Goal: Complete application form: Complete application form

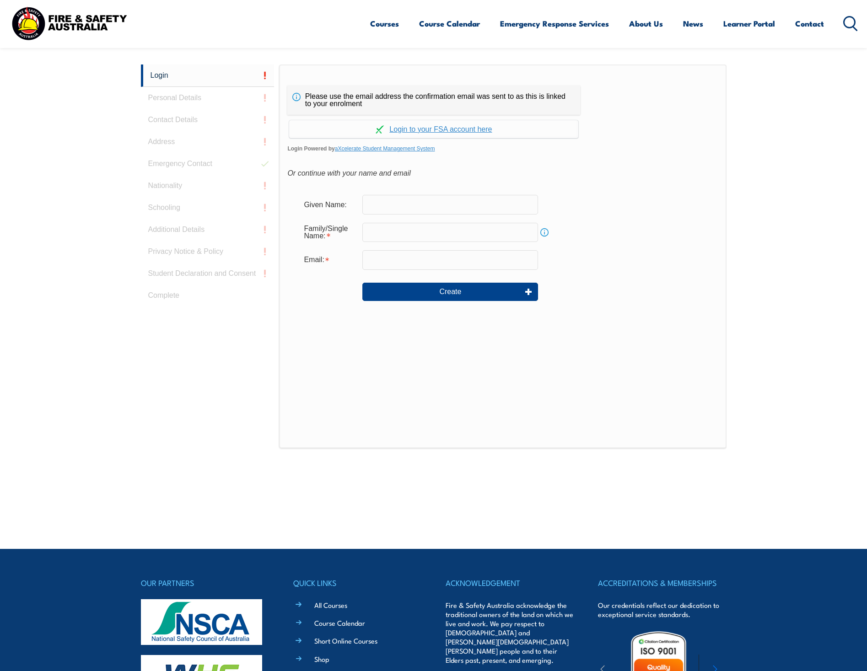
scroll to position [244, 0]
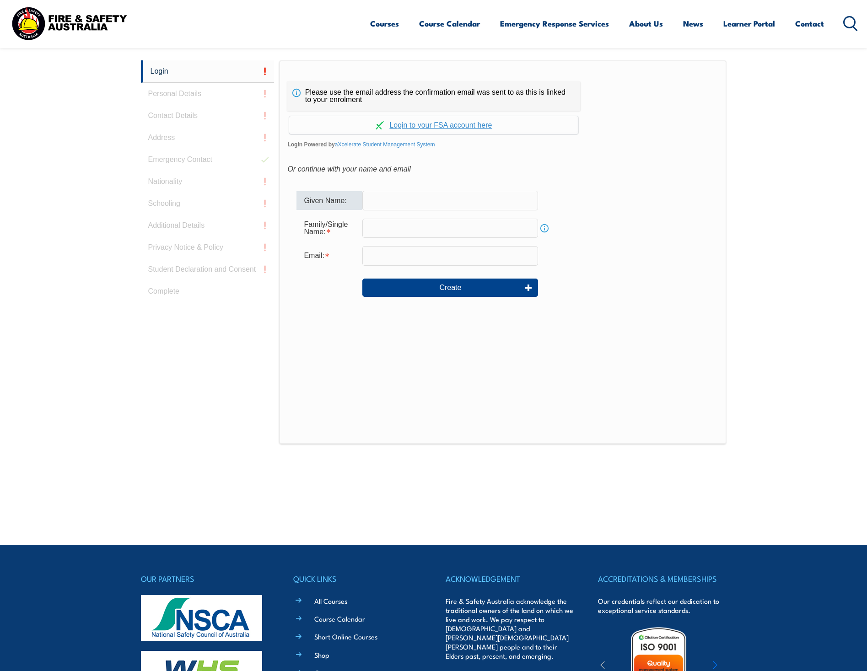
click at [387, 199] on input "text" at bounding box center [450, 200] width 176 height 19
type input "Justin"
click at [387, 223] on input "text" at bounding box center [450, 228] width 176 height 19
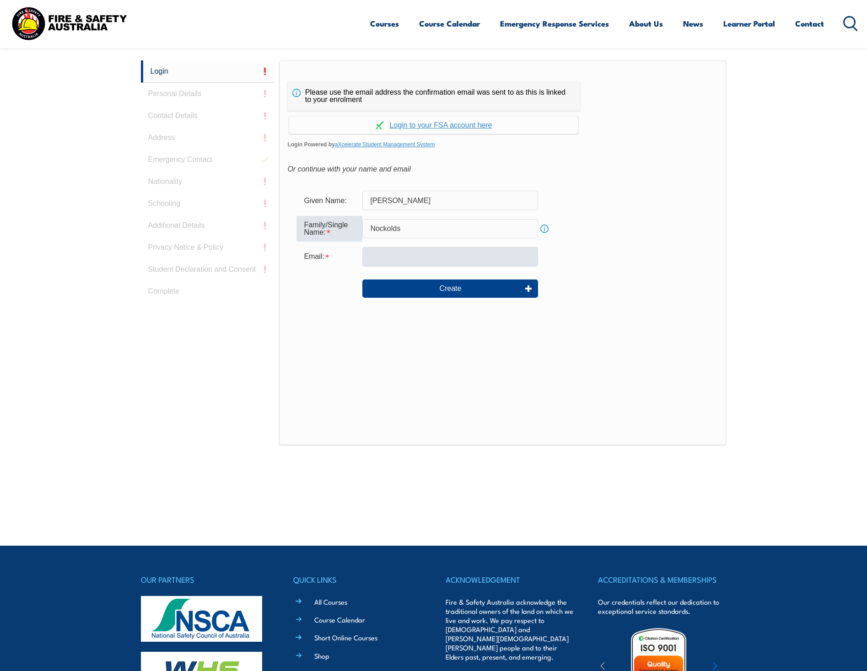
type input "Nockolds"
click at [390, 259] on input "email" at bounding box center [450, 256] width 176 height 19
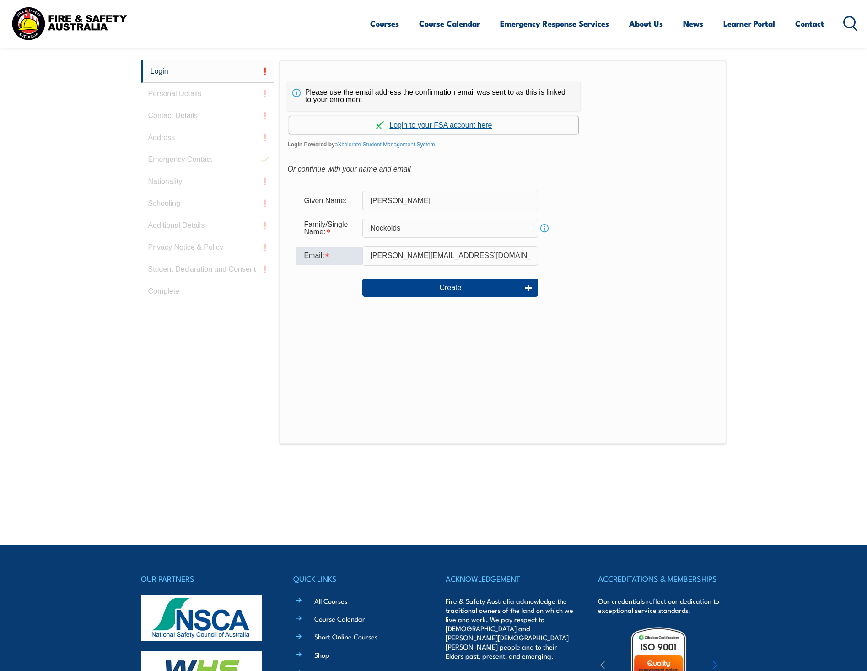
type input "justin.nockolds@apa.com.au"
click at [446, 121] on link "Continue with aXcelerate" at bounding box center [433, 125] width 289 height 18
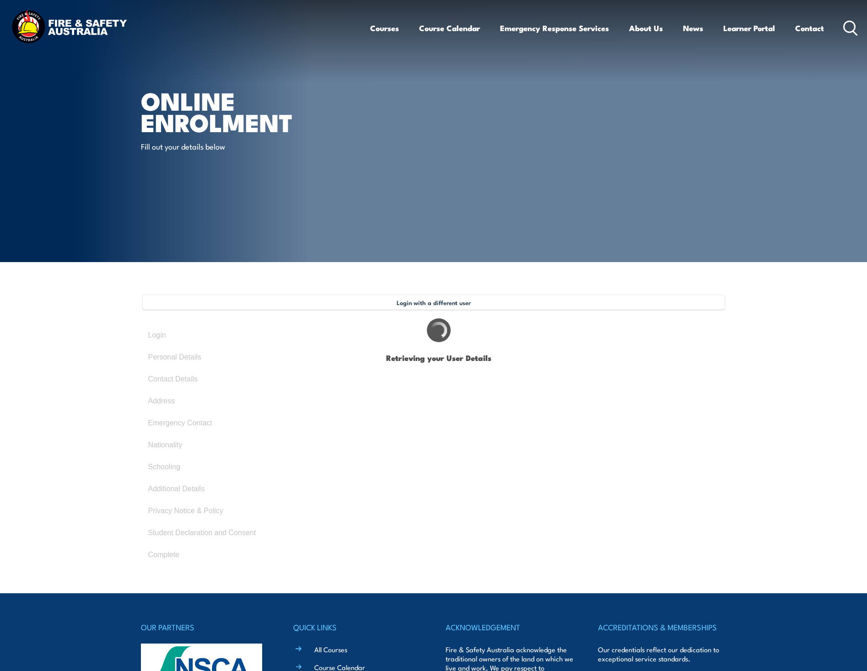
select select "Mr"
type input "Justin"
type input "Nockolds"
type input "August 14, 1975"
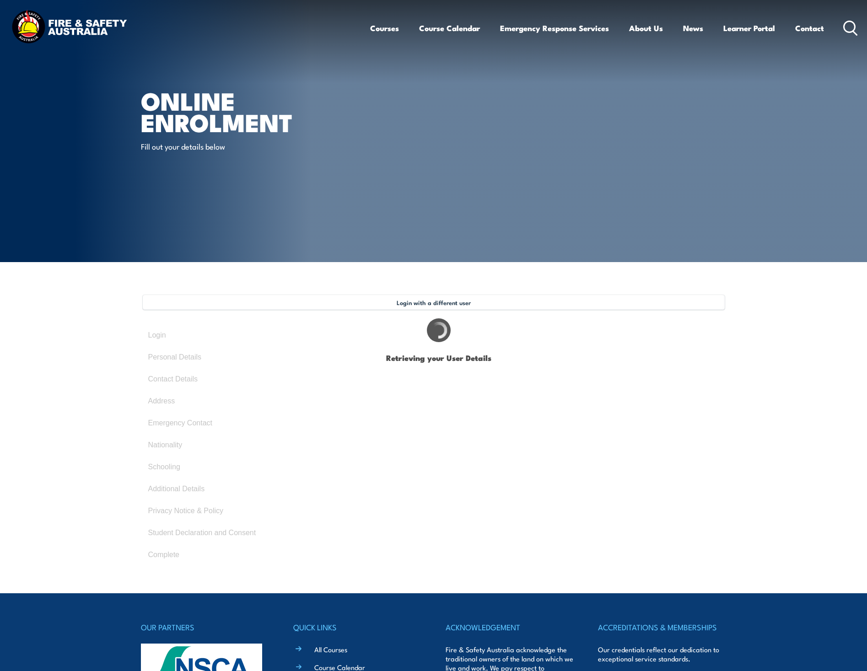
type input "GNFWNYNRCZ"
select select "M"
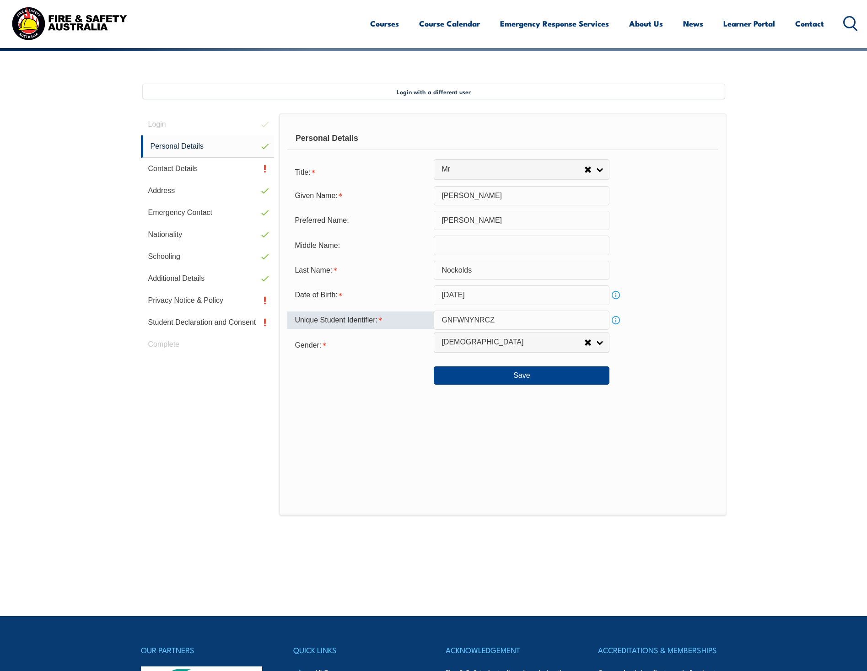
scroll to position [249, 0]
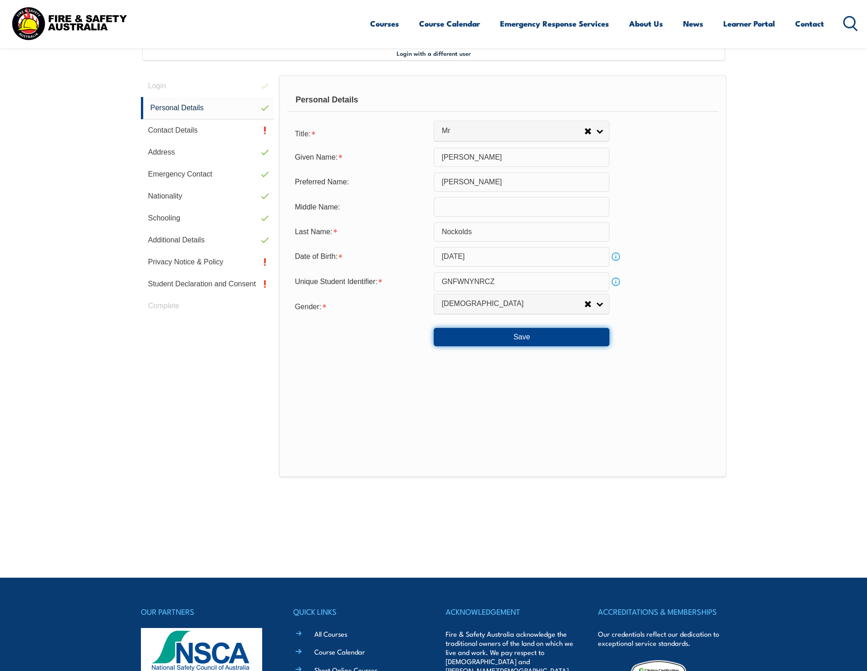
click at [484, 340] on button "Save" at bounding box center [522, 337] width 176 height 18
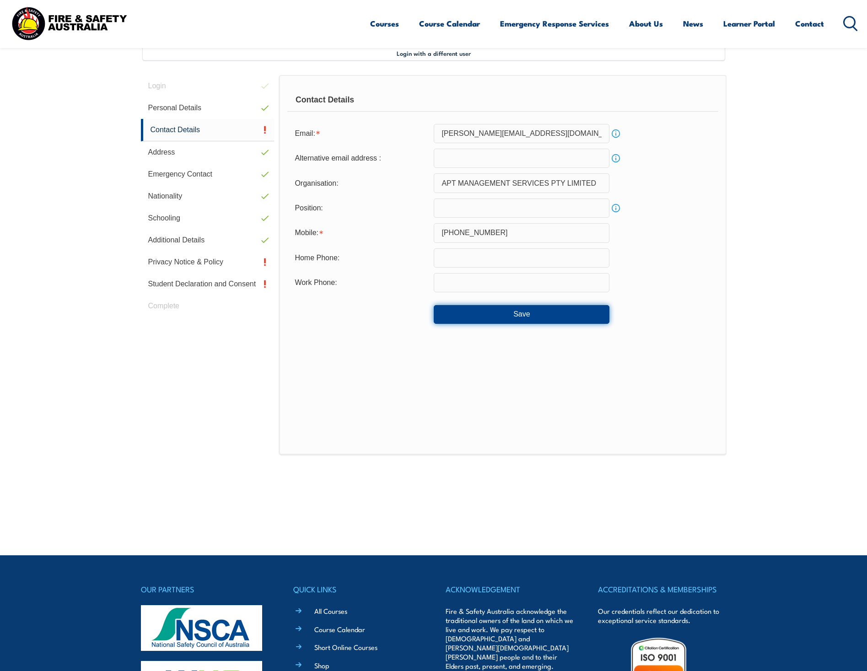
click at [506, 316] on button "Save" at bounding box center [522, 314] width 176 height 18
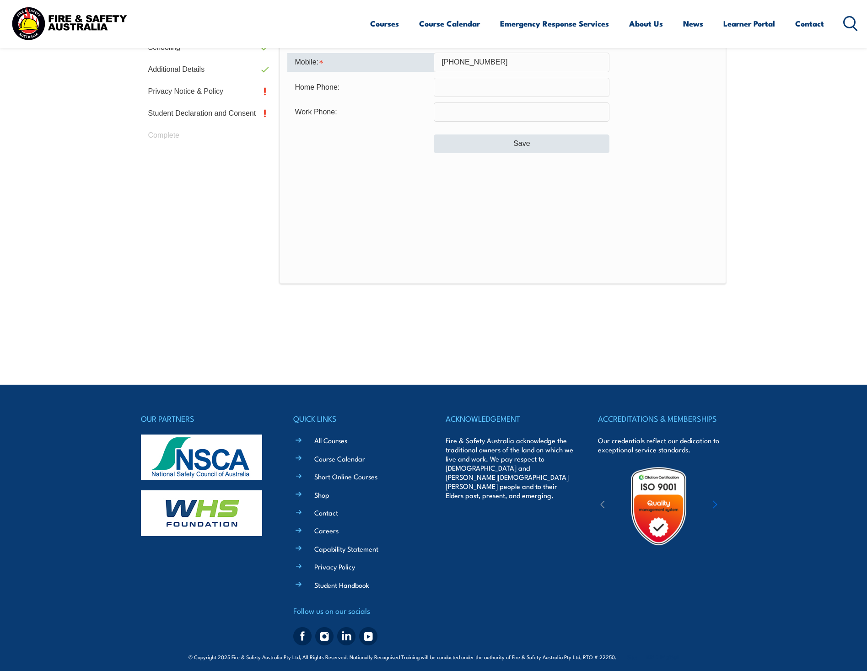
scroll to position [425, 0]
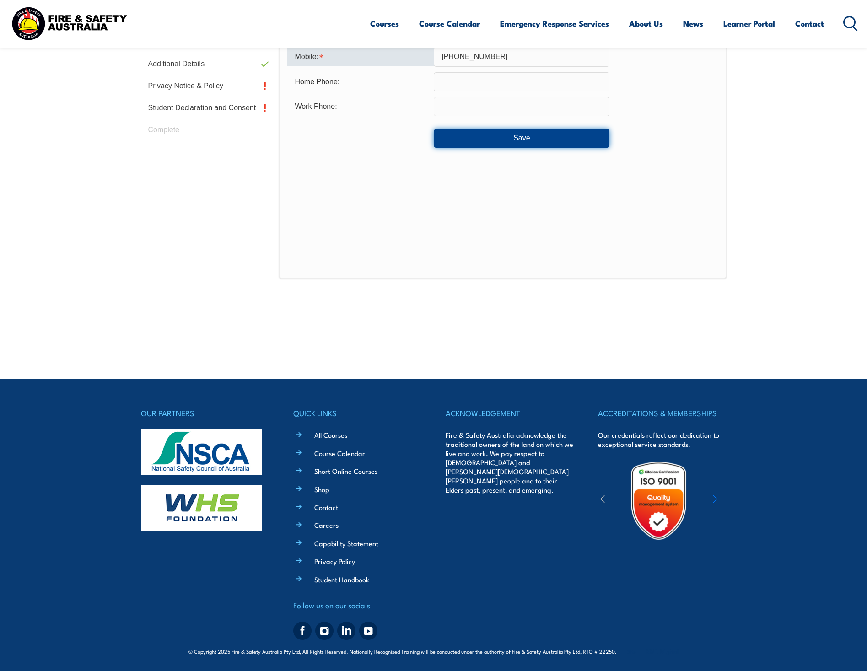
click at [491, 142] on button "Save" at bounding box center [522, 138] width 176 height 18
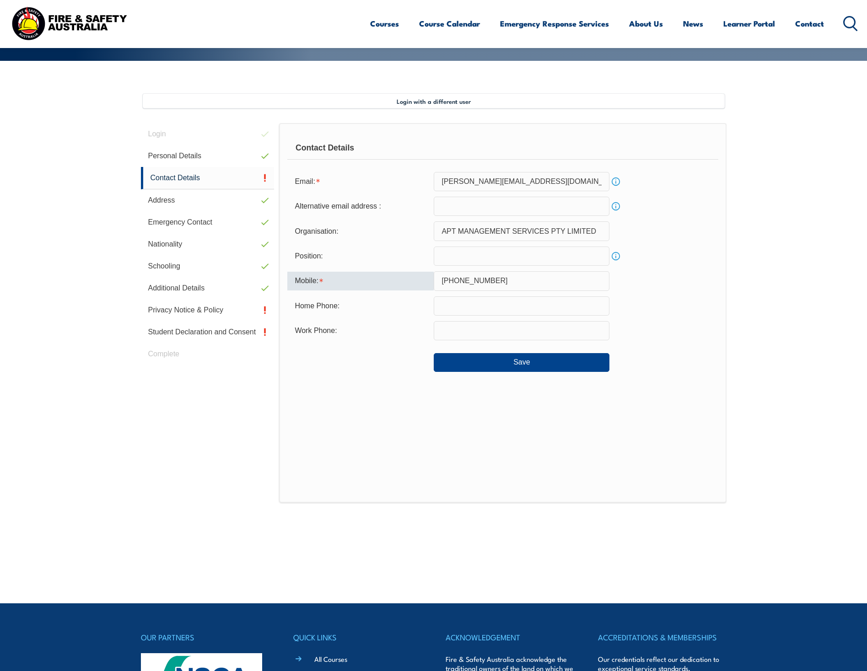
scroll to position [197, 0]
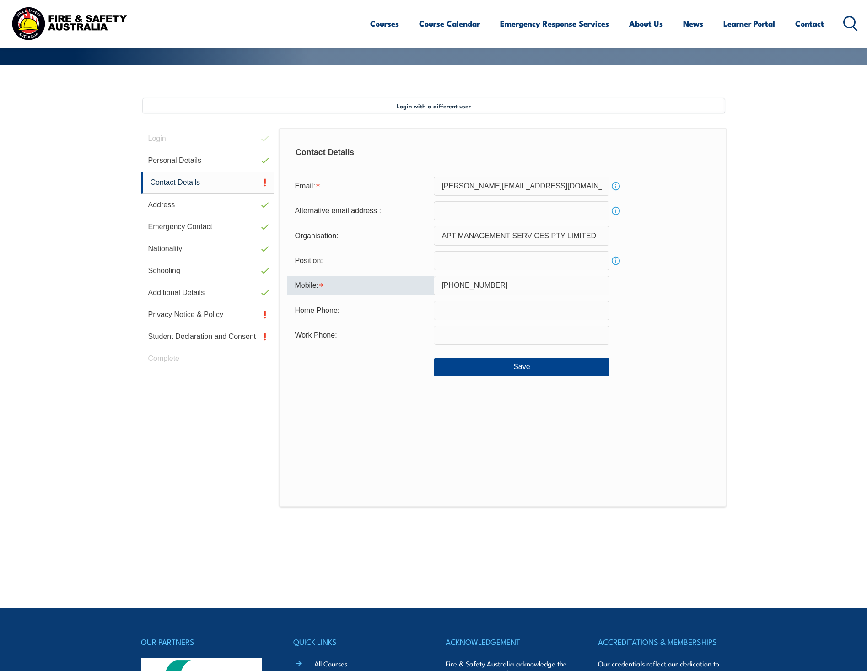
click at [458, 285] on input "+61 456780311" at bounding box center [522, 285] width 176 height 19
click at [625, 410] on div "Contact Details Email: Justin.Nockolds@apa.com.au Info Alternative email addres…" at bounding box center [502, 318] width 447 height 380
click at [565, 365] on button "Save" at bounding box center [522, 367] width 176 height 18
click at [468, 313] on input "text" at bounding box center [522, 310] width 176 height 19
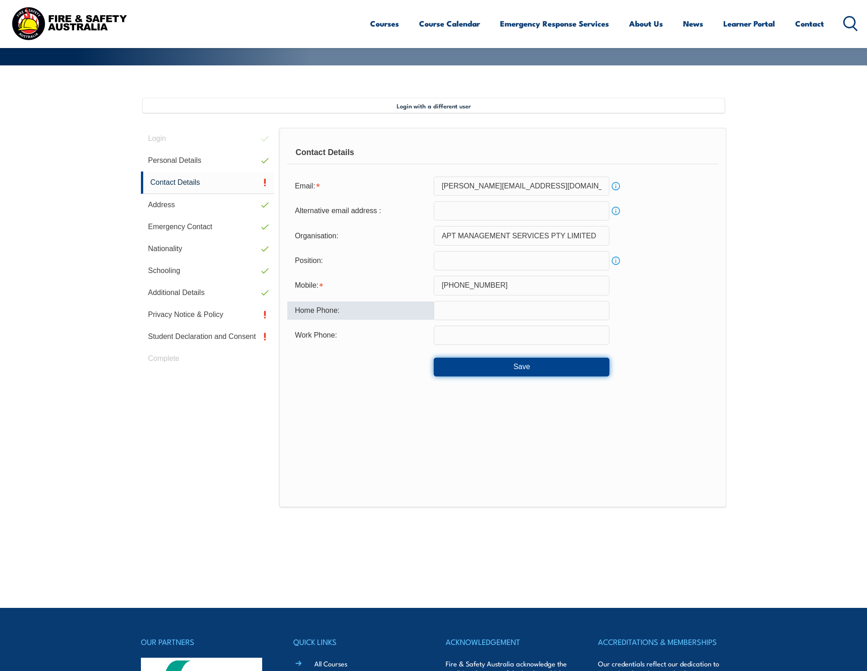
click at [479, 370] on button "Save" at bounding box center [522, 367] width 176 height 18
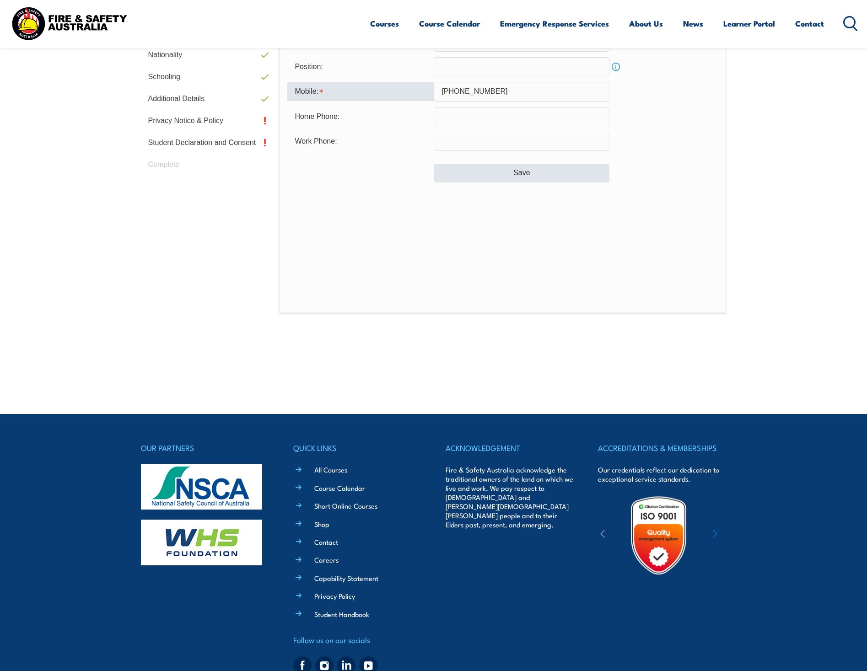
scroll to position [425, 0]
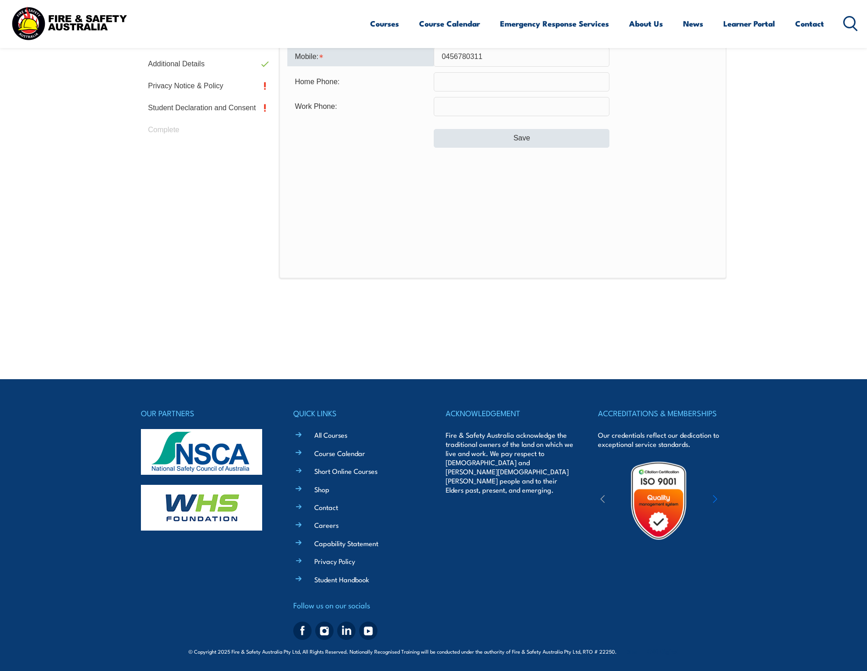
type input "0456780311"
click at [515, 140] on button "Save" at bounding box center [522, 138] width 176 height 18
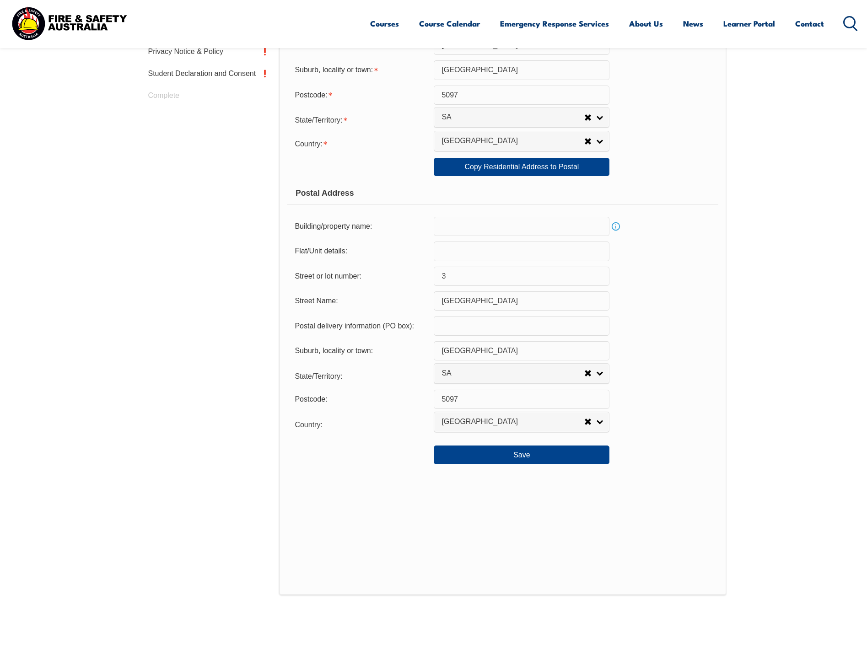
scroll to position [341, 0]
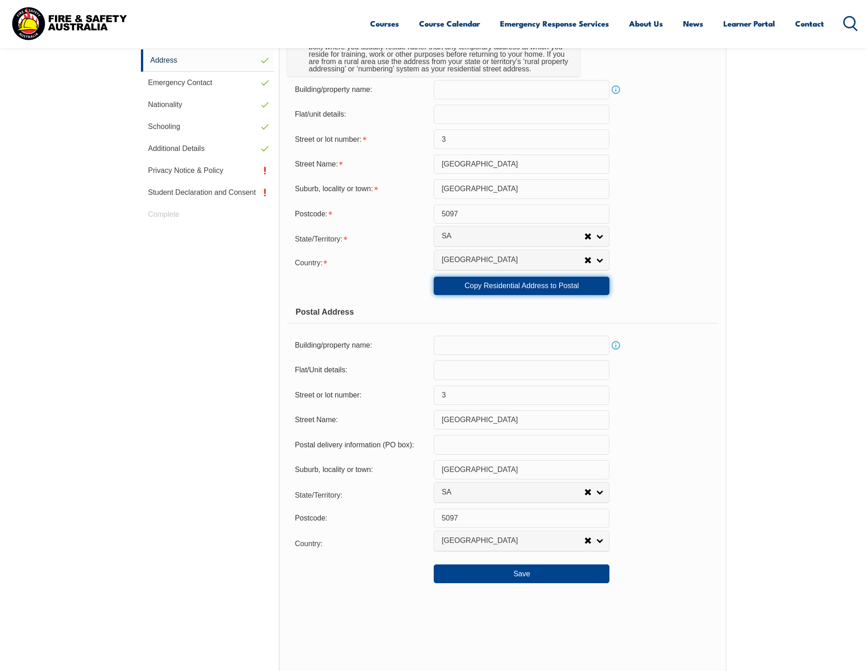
click at [490, 287] on link "Copy Residential Address to Postal" at bounding box center [522, 286] width 176 height 18
click at [516, 578] on button "Save" at bounding box center [522, 574] width 176 height 18
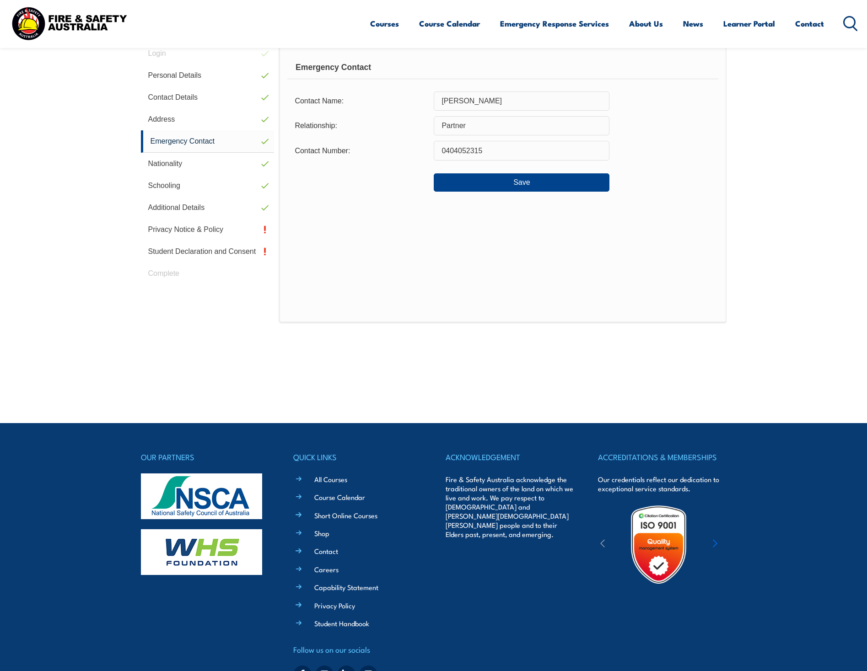
scroll to position [249, 0]
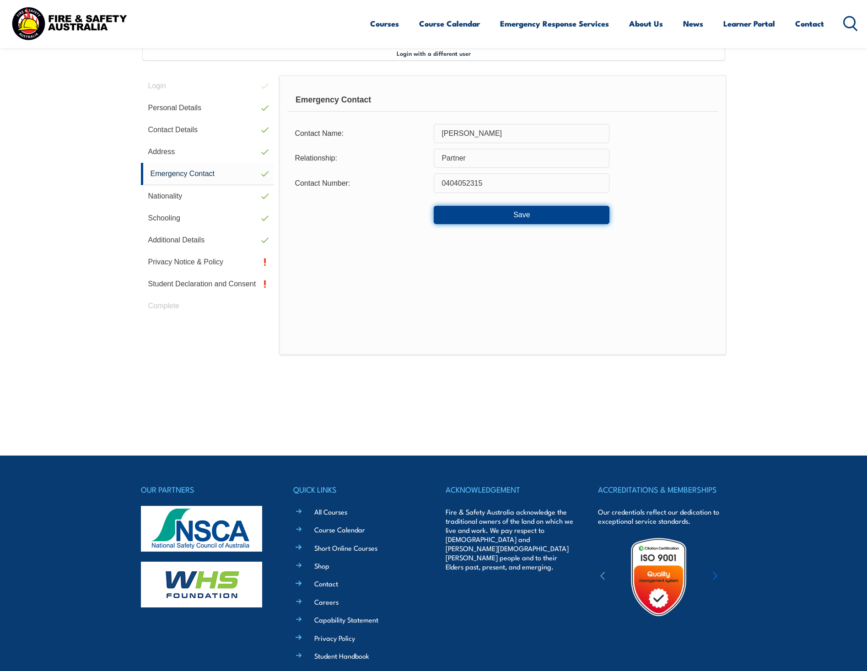
click at [521, 215] on button "Save" at bounding box center [522, 215] width 176 height 18
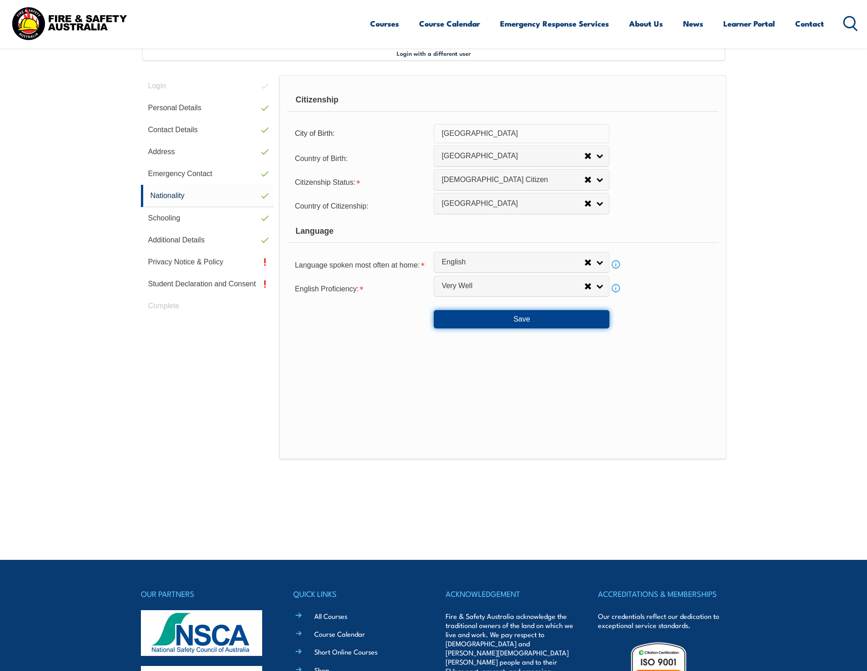
click at [504, 322] on button "Save" at bounding box center [522, 319] width 176 height 18
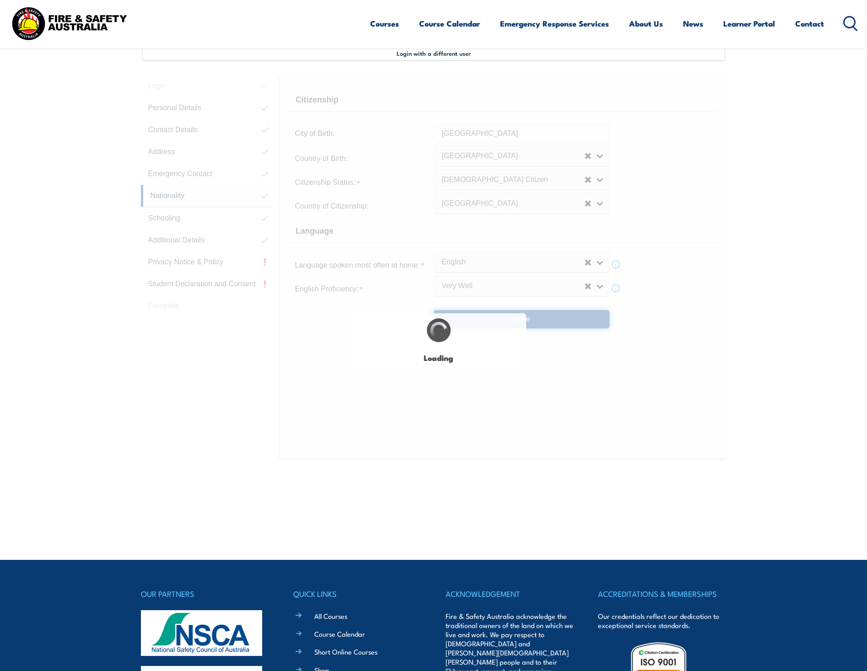
select select "false"
select select "true"
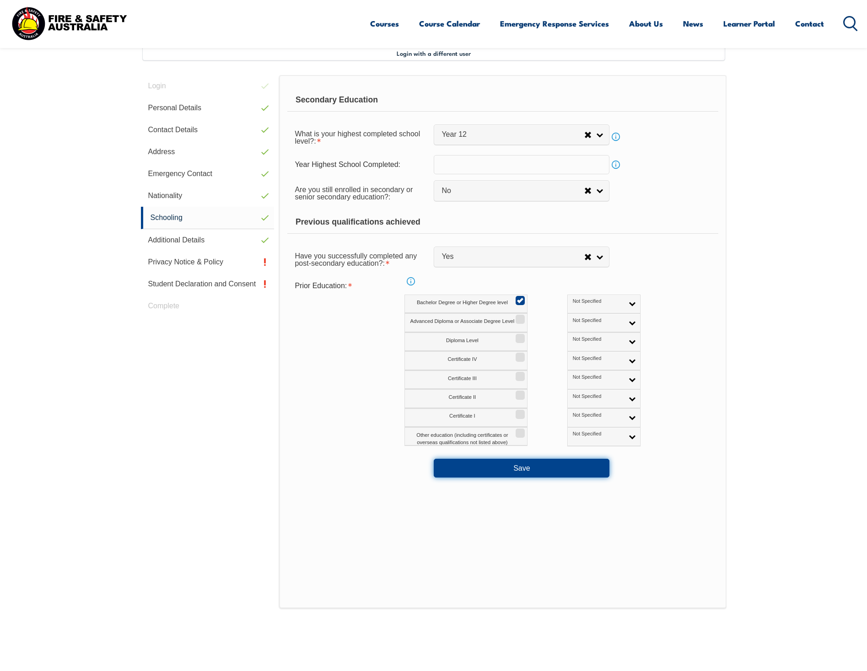
click at [487, 466] on button "Save" at bounding box center [522, 468] width 176 height 18
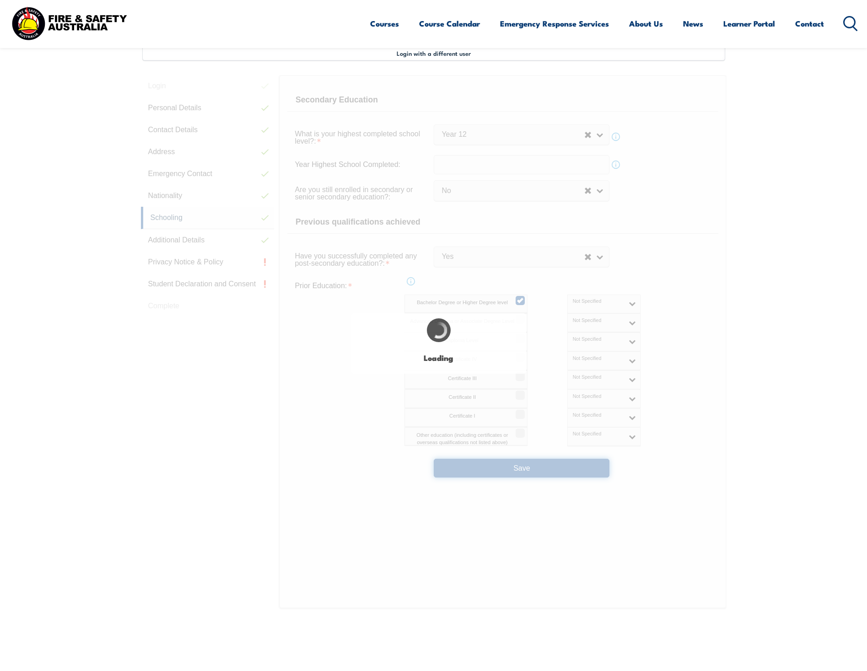
select select "false"
select select "true"
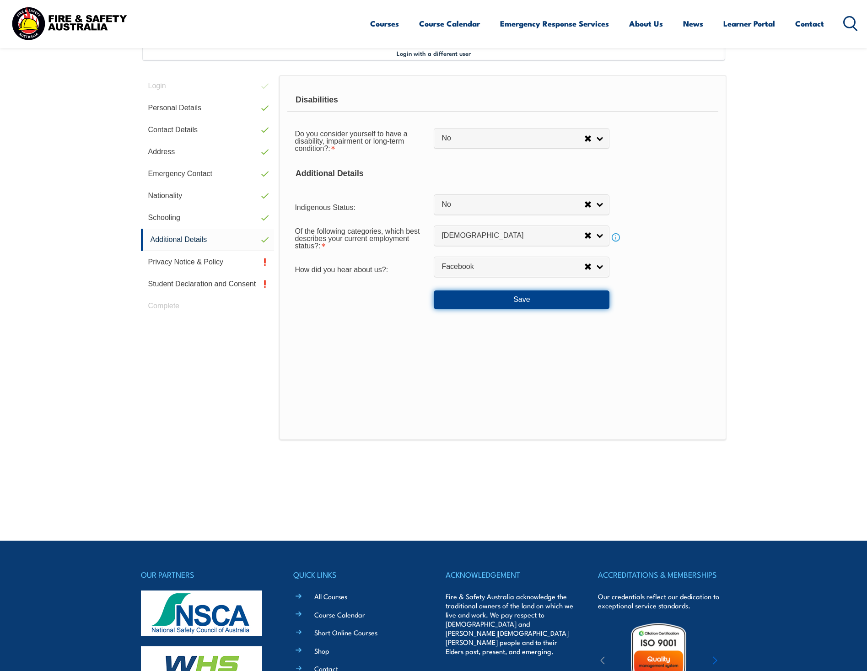
click at [492, 302] on button "Save" at bounding box center [522, 300] width 176 height 18
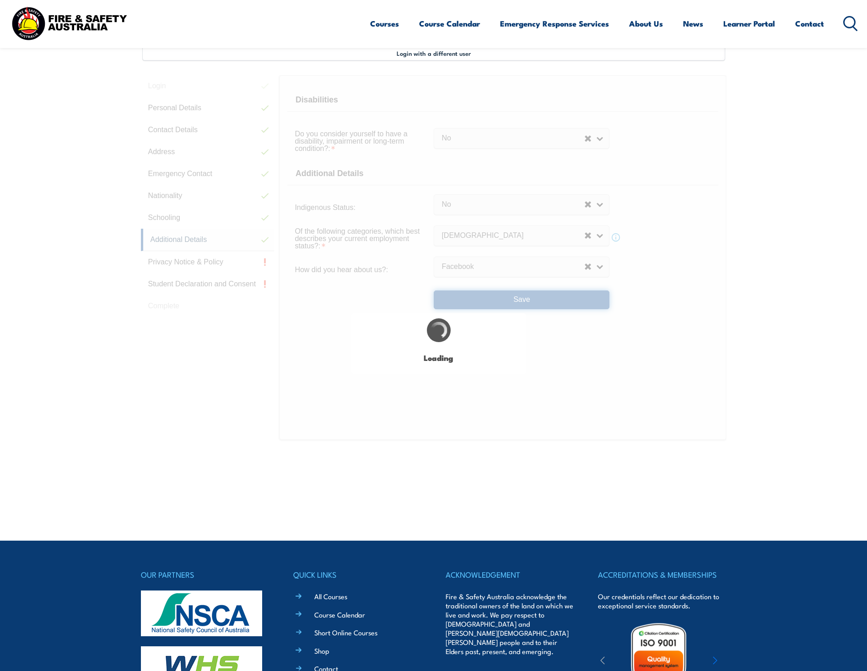
select select "false"
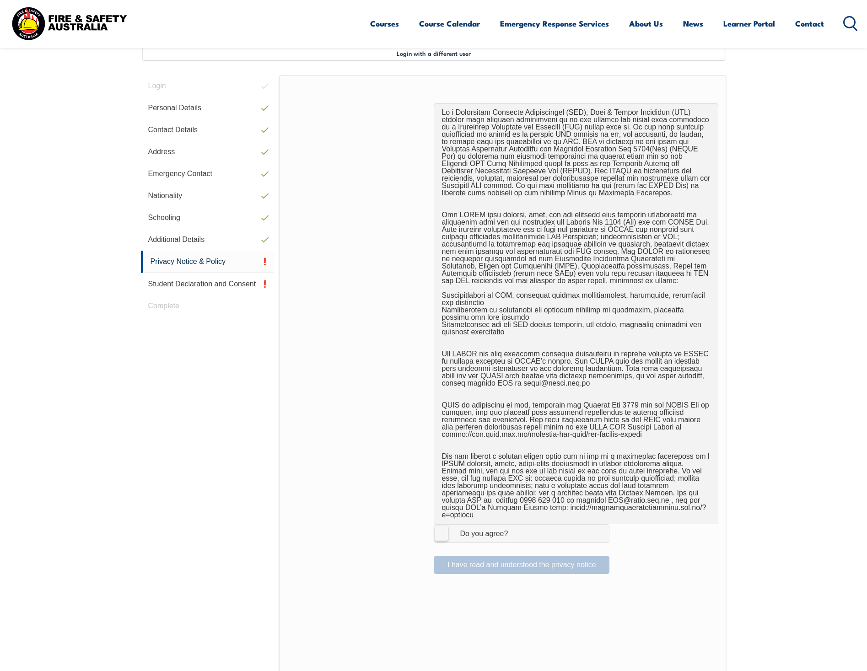
click at [448, 530] on div "Do you agree?" at bounding box center [474, 533] width 66 height 7
click at [515, 526] on input "I Agree Do you agree?" at bounding box center [523, 533] width 16 height 17
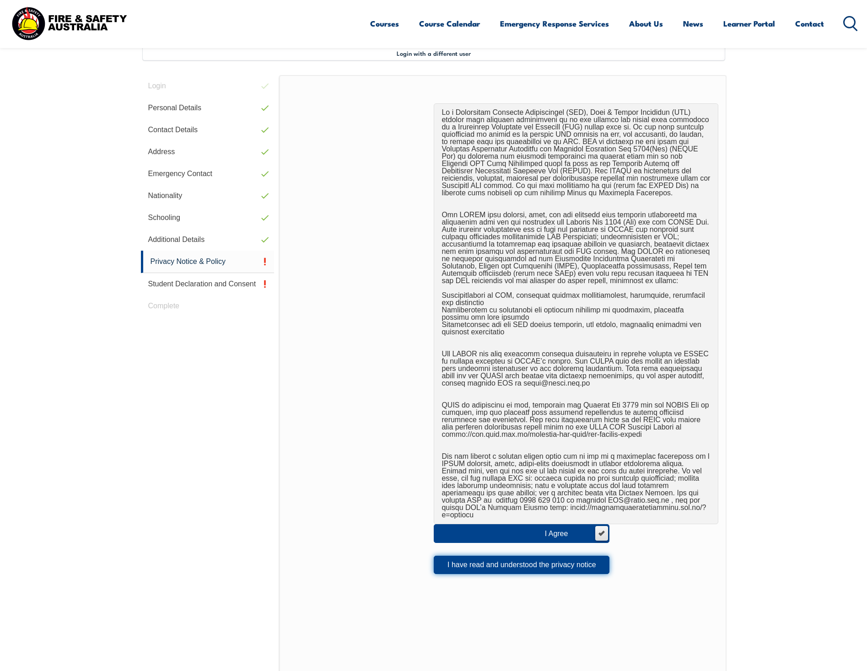
click at [481, 560] on button "I have read and understood the privacy notice" at bounding box center [522, 565] width 176 height 18
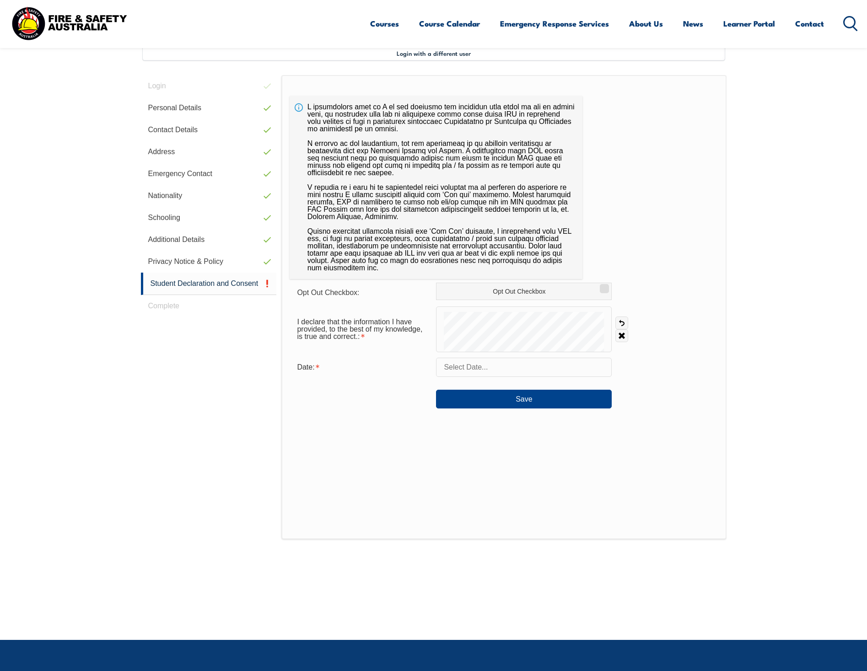
click at [473, 367] on input "text" at bounding box center [524, 367] width 176 height 19
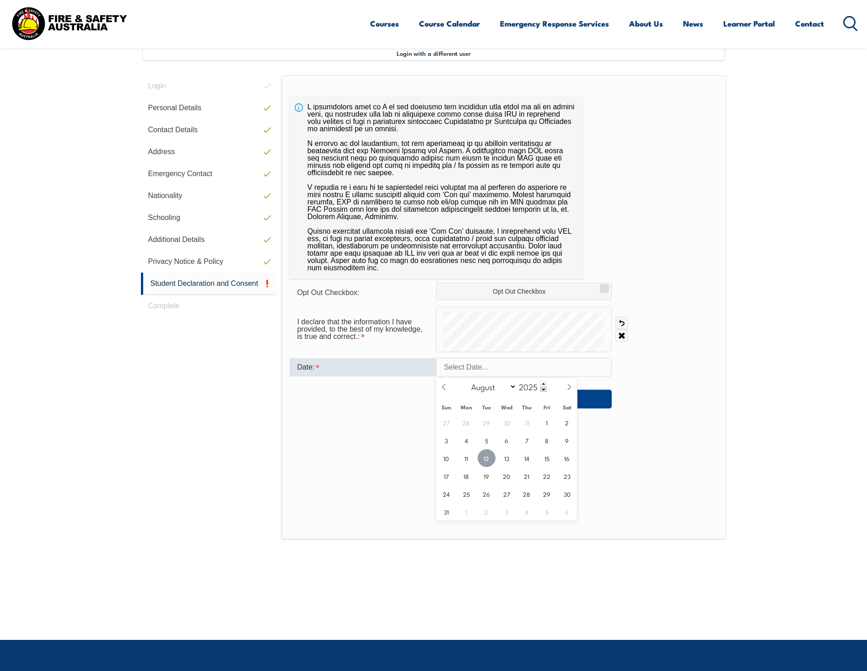
click at [485, 461] on span "12" at bounding box center [487, 458] width 18 height 18
type input "August 12, 2025"
click at [528, 401] on button "Save" at bounding box center [524, 399] width 176 height 18
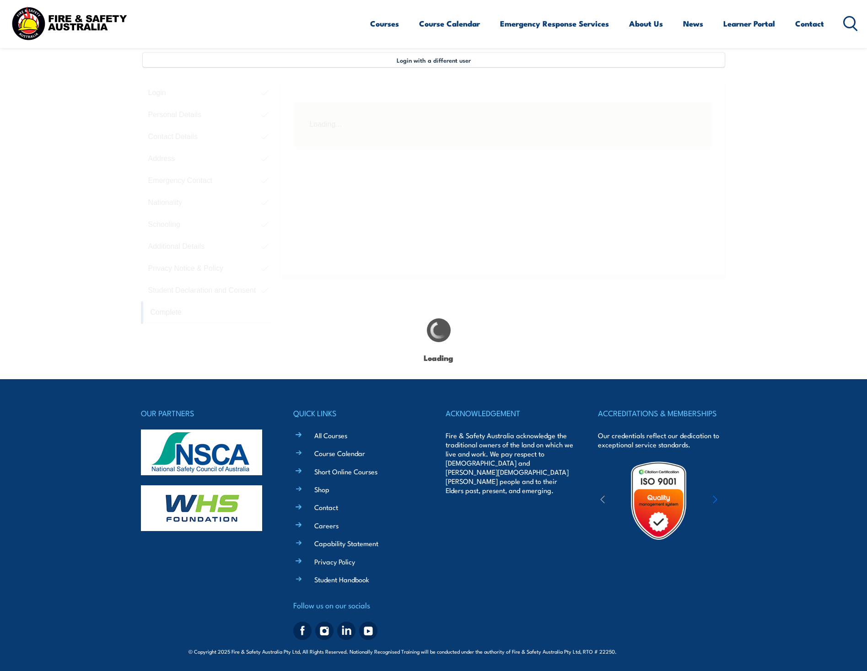
scroll to position [242, 0]
